Goal: Information Seeking & Learning: Learn about a topic

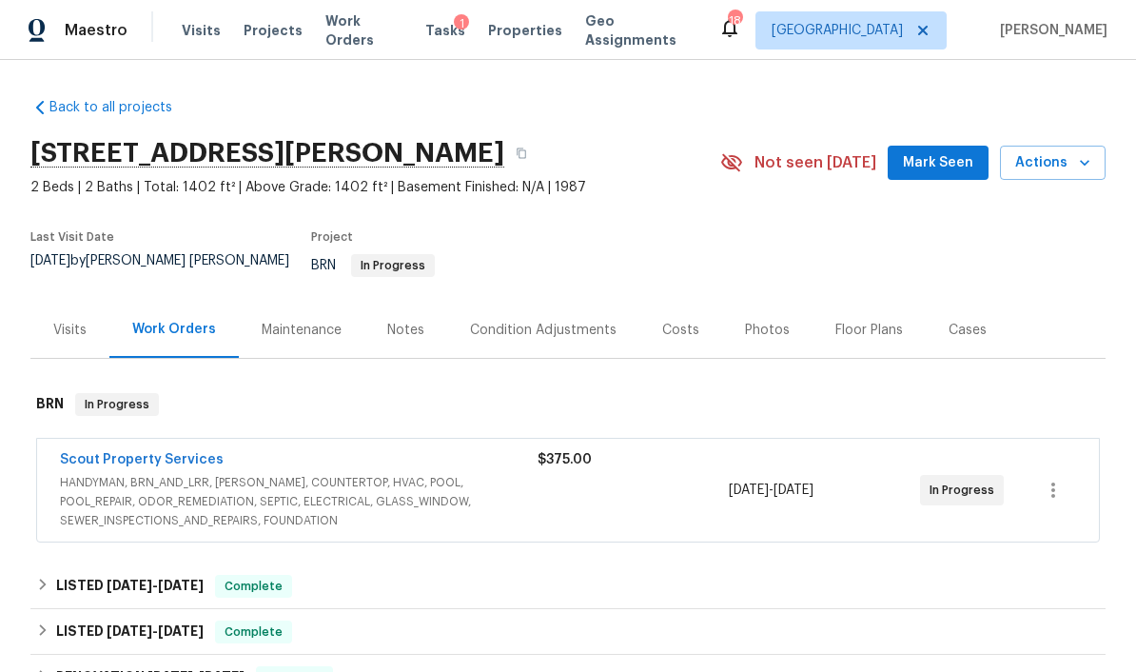
click at [73, 323] on div "Visits" at bounding box center [69, 330] width 33 height 19
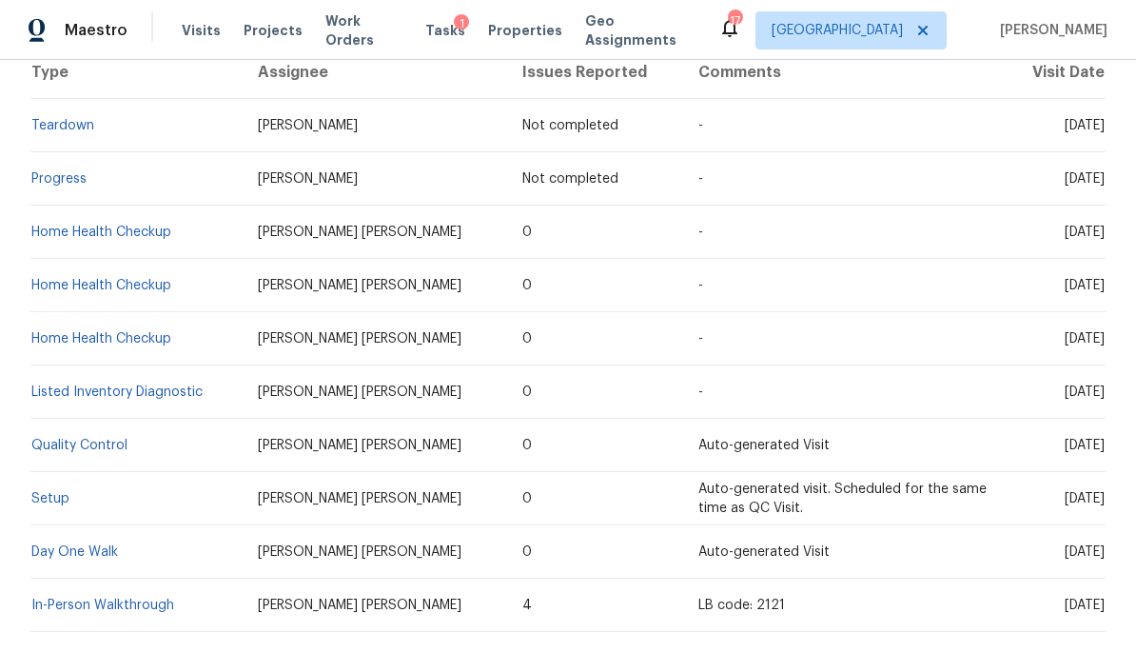
scroll to position [400, 0]
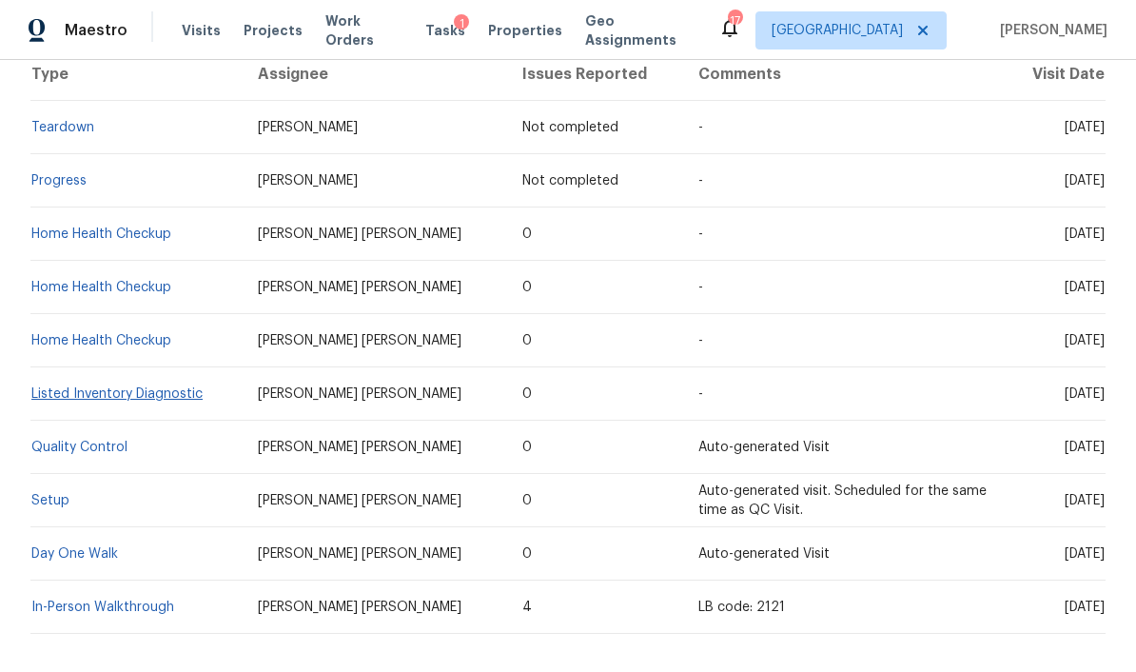
click at [71, 387] on link "Listed Inventory Diagnostic" at bounding box center [116, 393] width 171 height 13
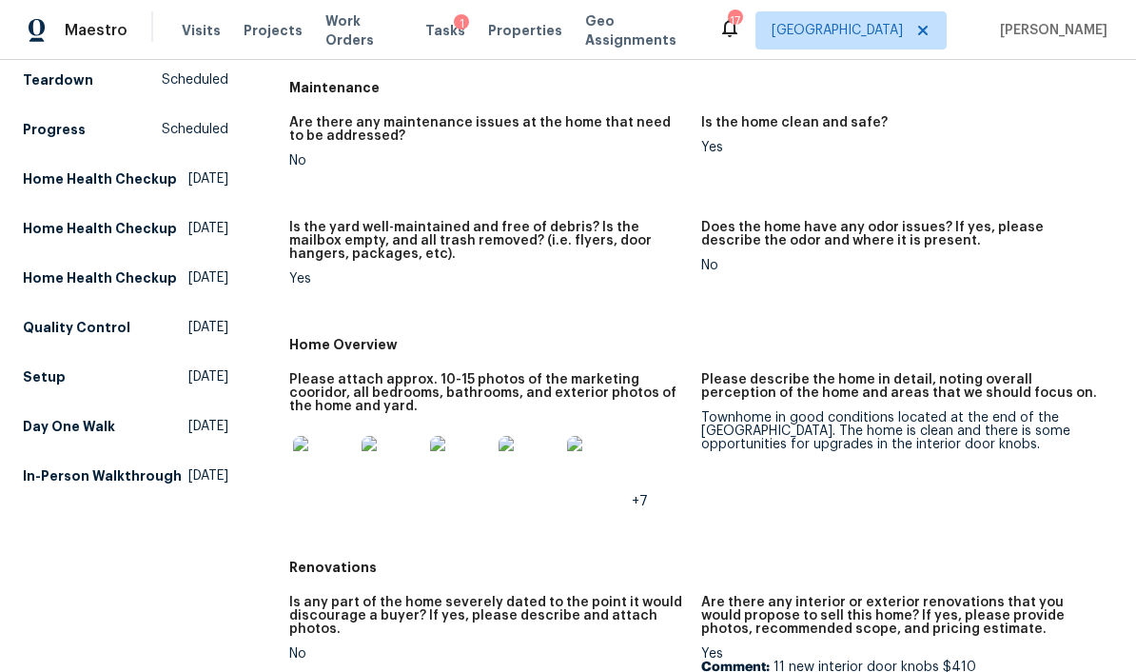
scroll to position [225, 0]
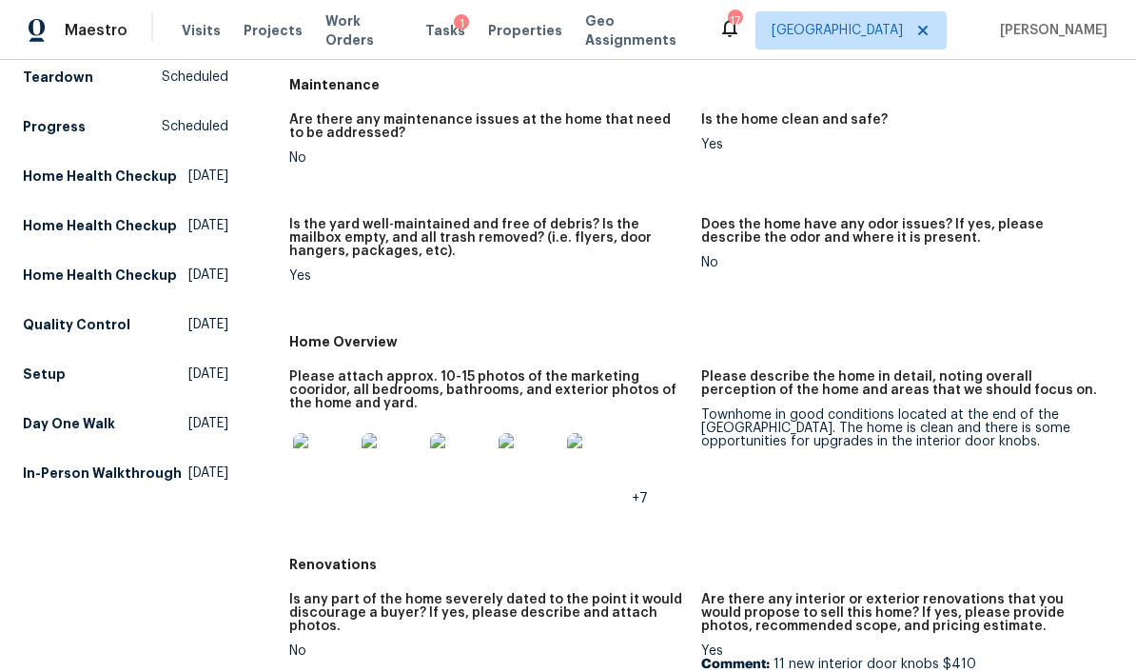
click at [335, 460] on img at bounding box center [323, 463] width 61 height 61
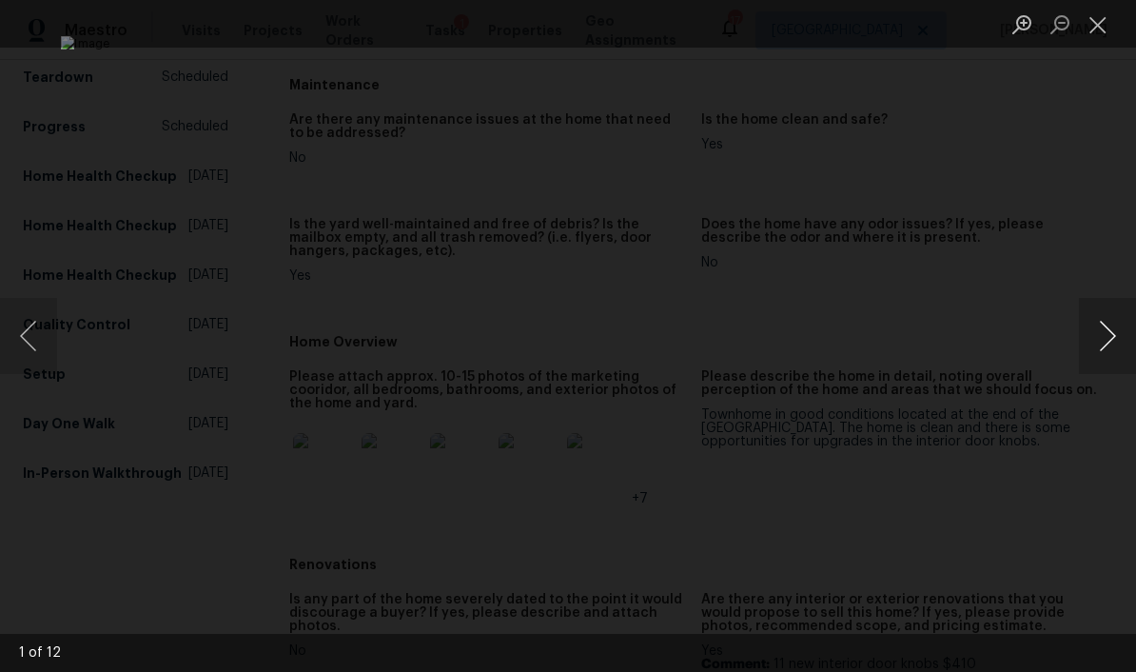
click at [1108, 359] on button "Next image" at bounding box center [1107, 336] width 57 height 76
click at [1099, 334] on button "Next image" at bounding box center [1107, 336] width 57 height 76
click at [1111, 337] on button "Next image" at bounding box center [1107, 336] width 57 height 76
click at [1114, 349] on button "Next image" at bounding box center [1107, 336] width 57 height 76
click at [1110, 351] on button "Next image" at bounding box center [1107, 336] width 57 height 76
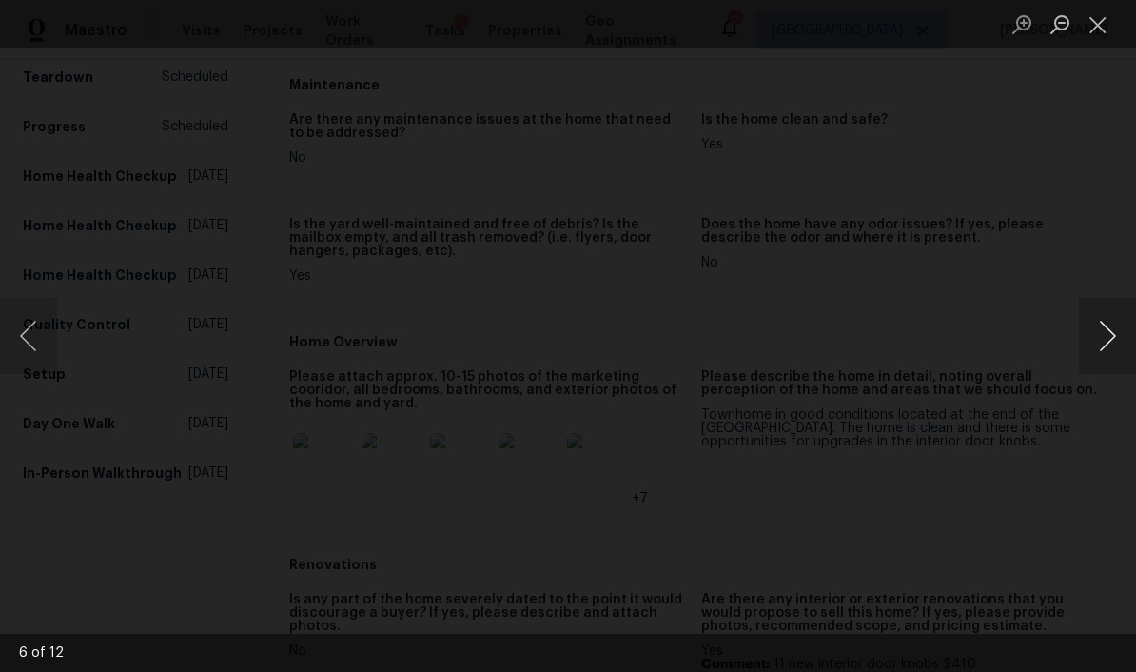
click at [1108, 326] on button "Next image" at bounding box center [1107, 336] width 57 height 76
click at [1112, 19] on button "Close lightbox" at bounding box center [1098, 24] width 38 height 33
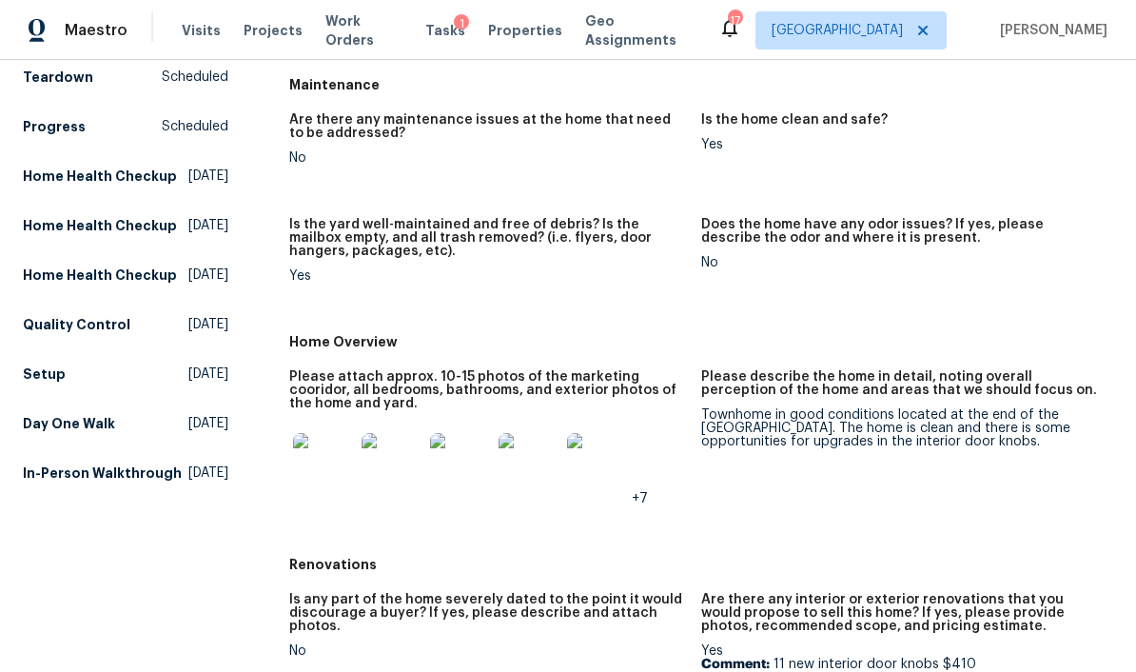
click at [614, 462] on img at bounding box center [597, 463] width 61 height 61
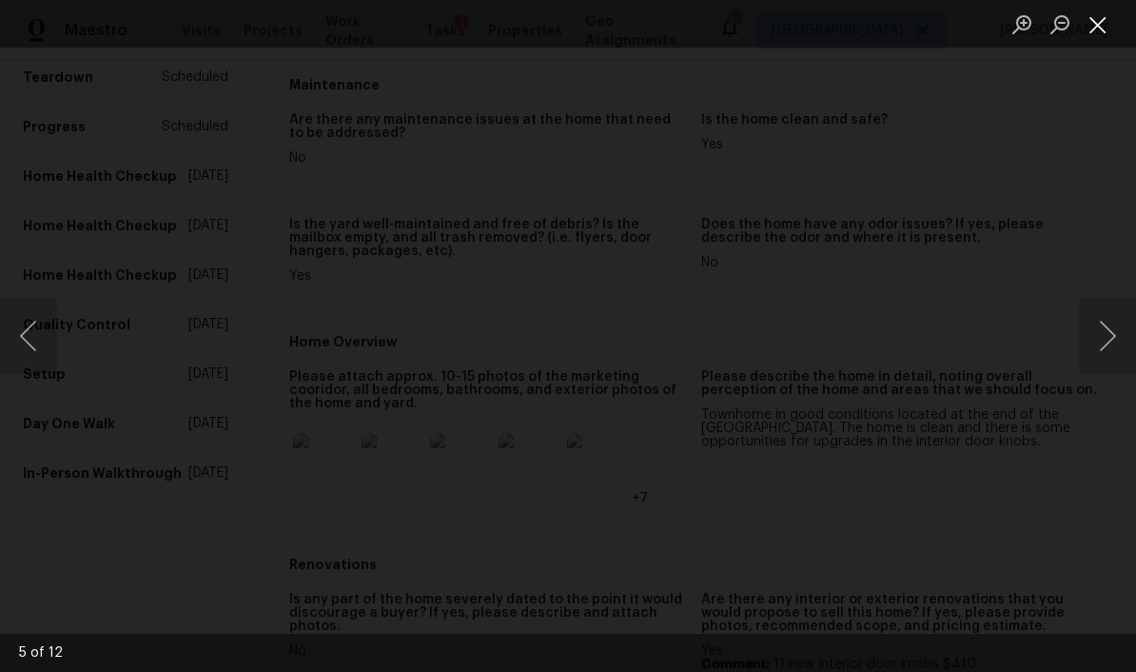
click at [1100, 10] on button "Close lightbox" at bounding box center [1098, 24] width 38 height 33
